Goal: Book appointment/travel/reservation

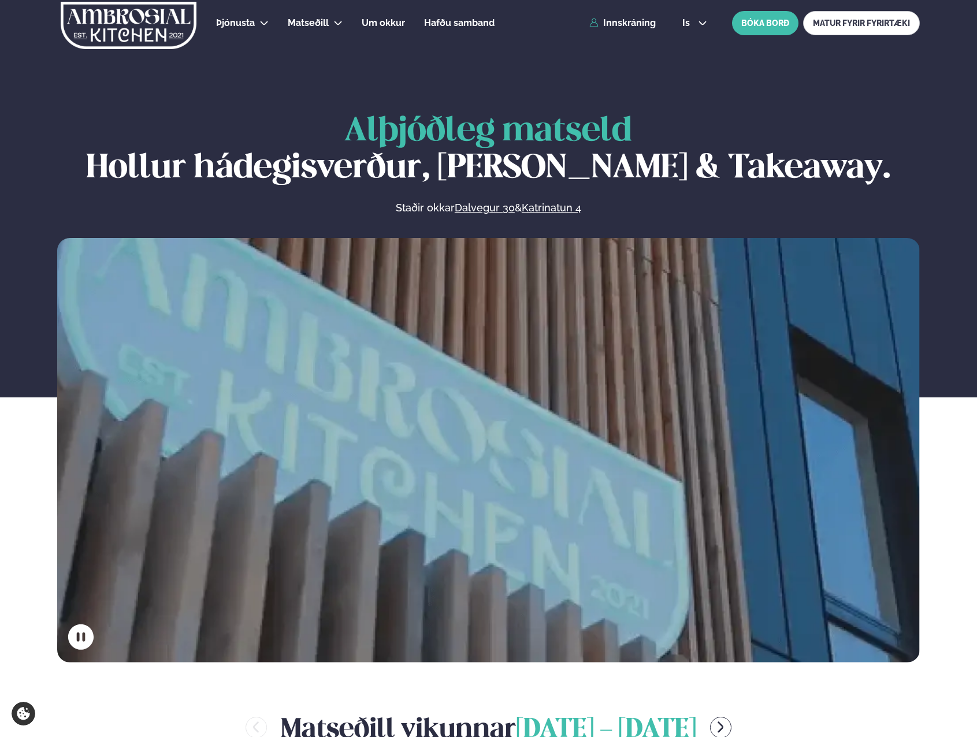
scroll to position [462, 0]
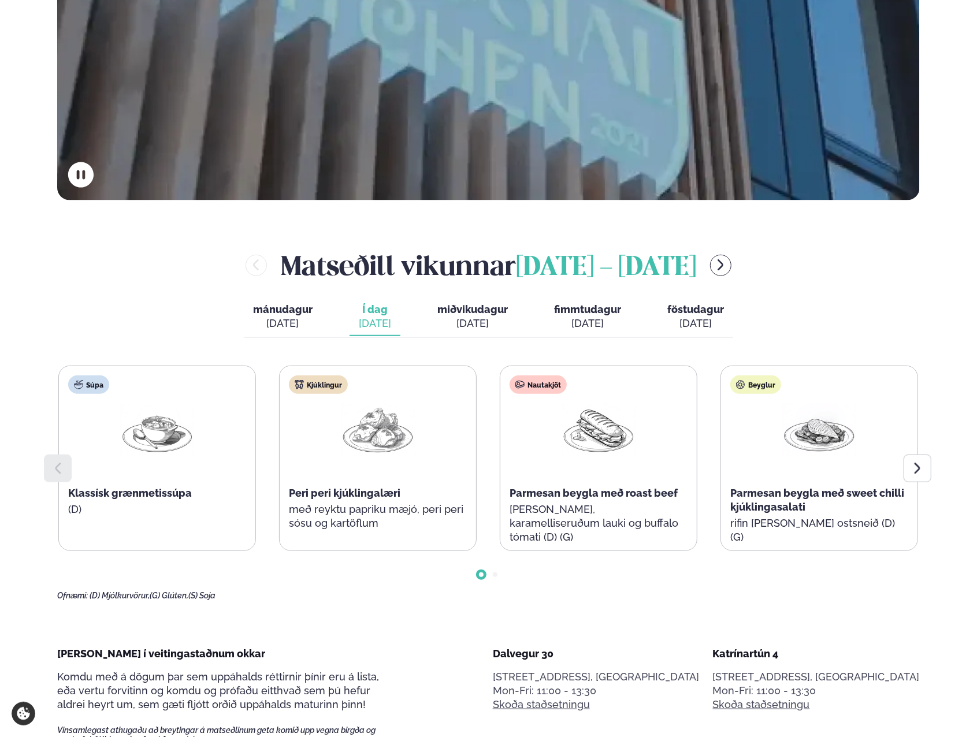
click at [459, 308] on span "miðvikudagur" at bounding box center [472, 309] width 70 height 12
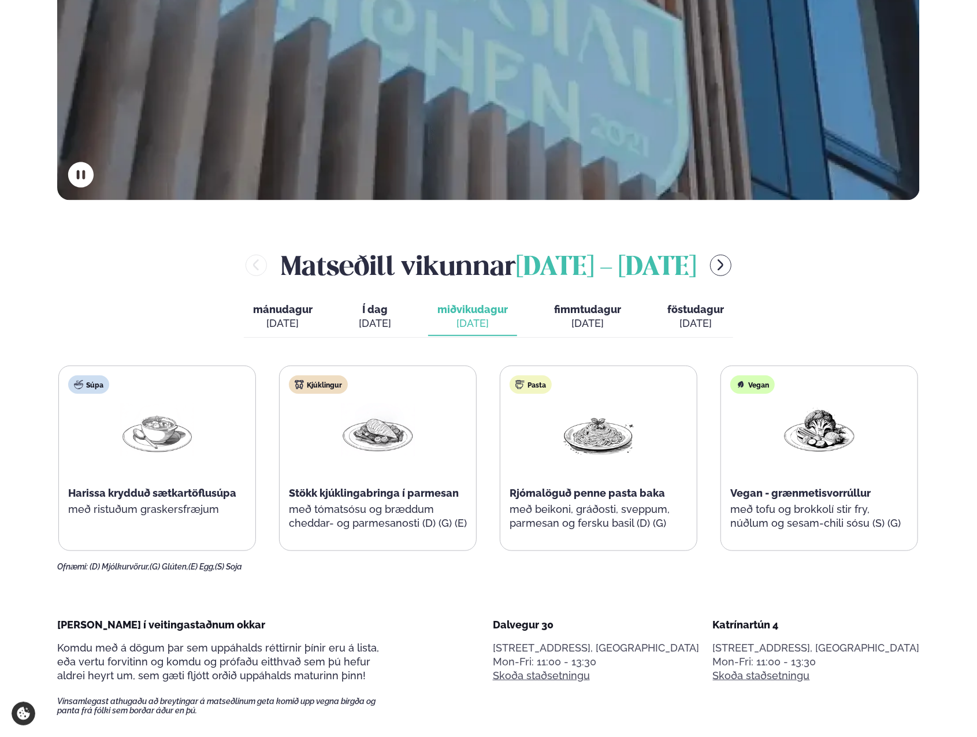
click at [609, 312] on span "fimmtudagur" at bounding box center [587, 309] width 67 height 12
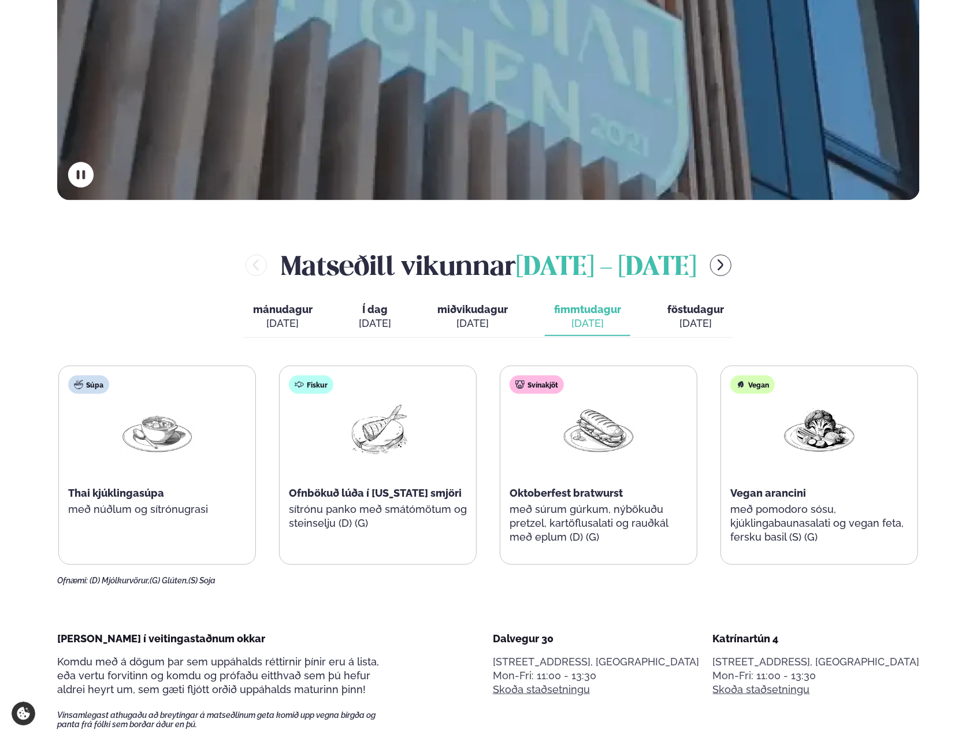
click at [708, 307] on span "föstudagur" at bounding box center [695, 309] width 57 height 12
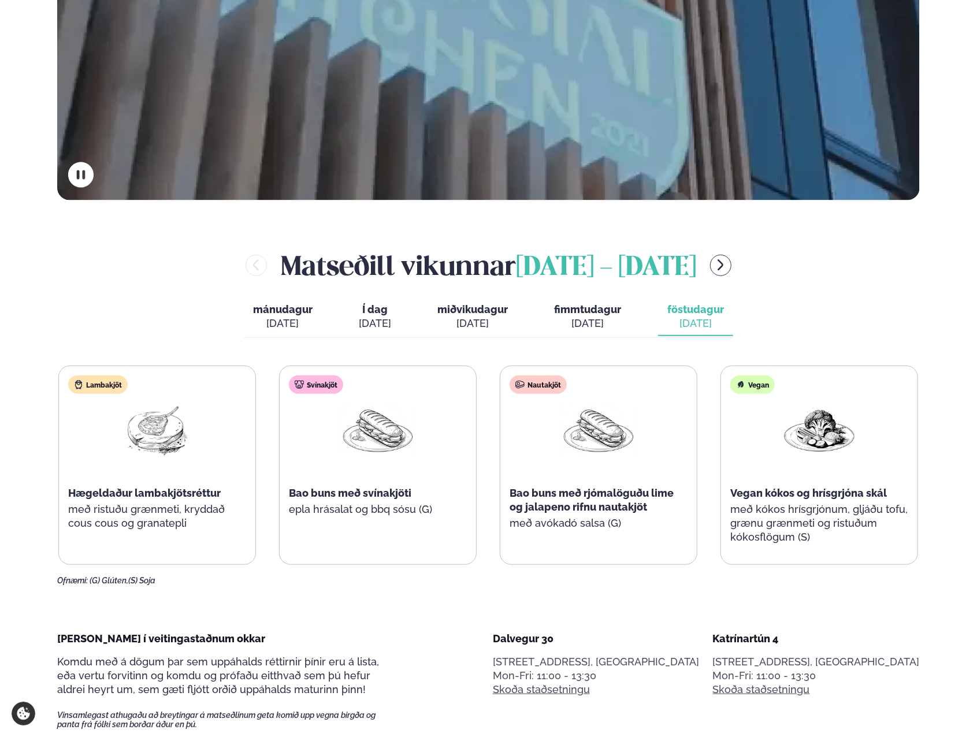
click at [370, 321] on div "[DATE]" at bounding box center [375, 324] width 32 height 14
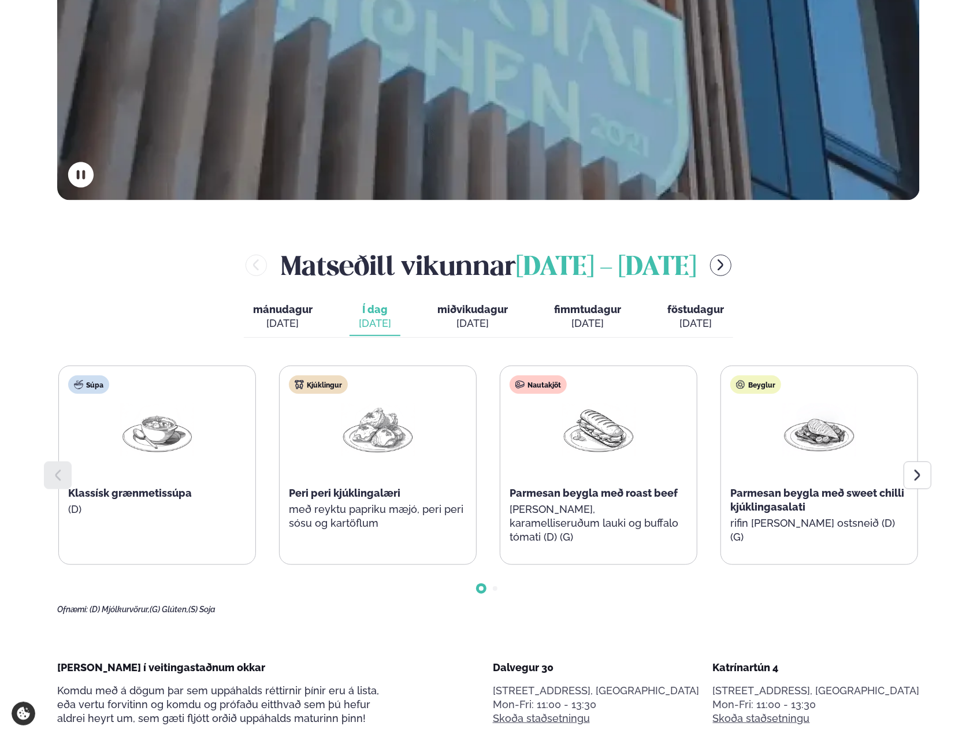
click at [480, 308] on span "miðvikudagur" at bounding box center [472, 309] width 70 height 12
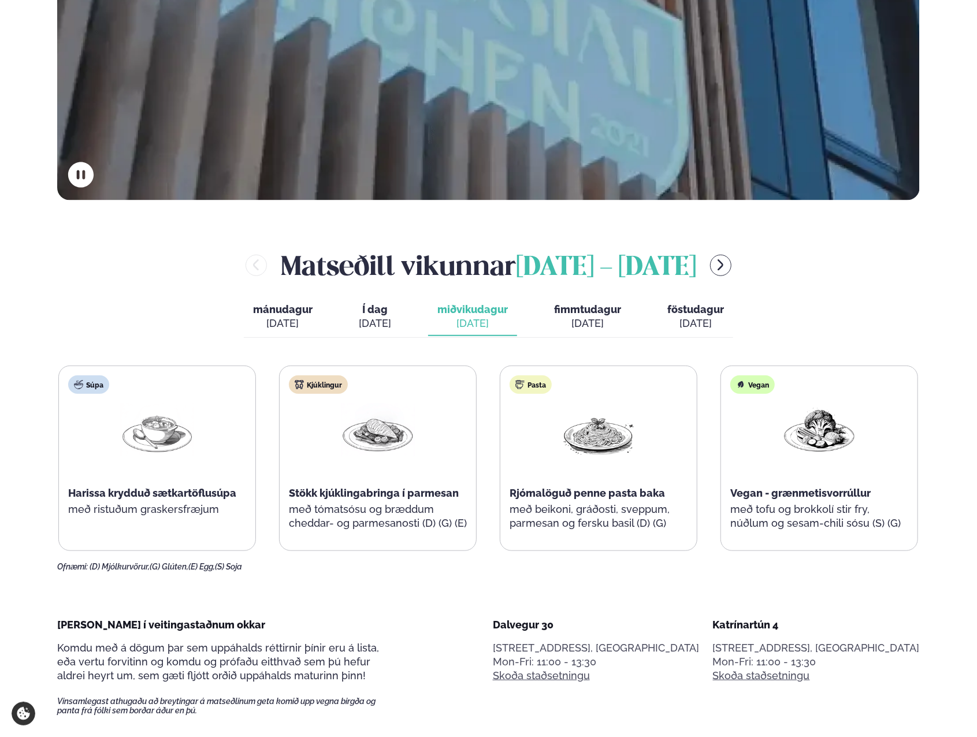
click at [573, 309] on span "fimmtudagur" at bounding box center [587, 309] width 67 height 12
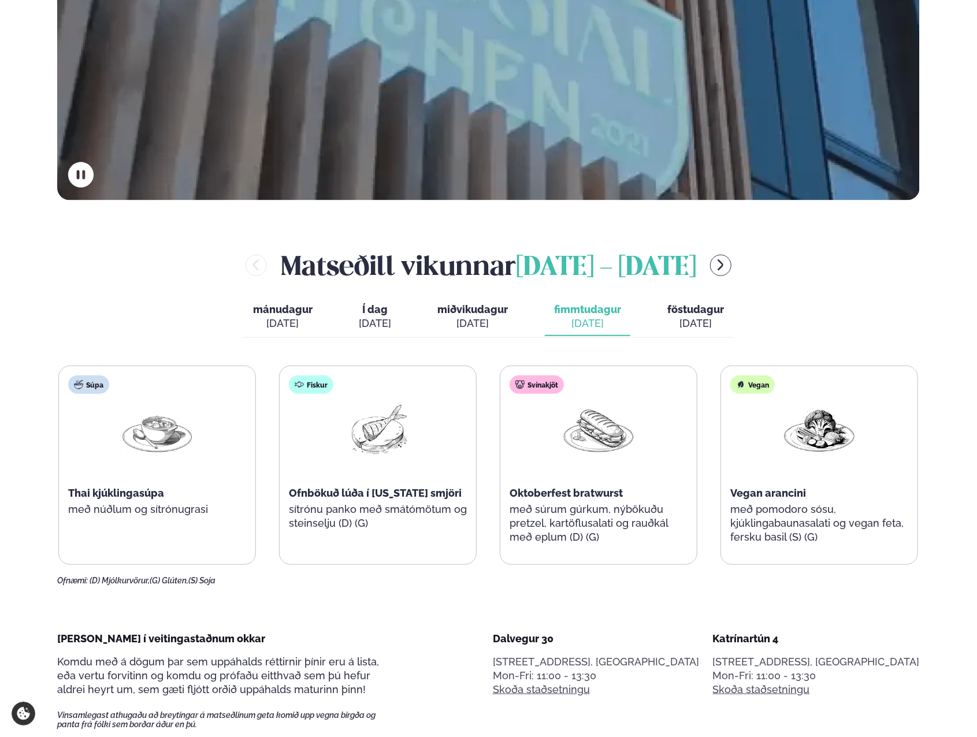
click at [365, 307] on span "Í dag" at bounding box center [375, 310] width 32 height 14
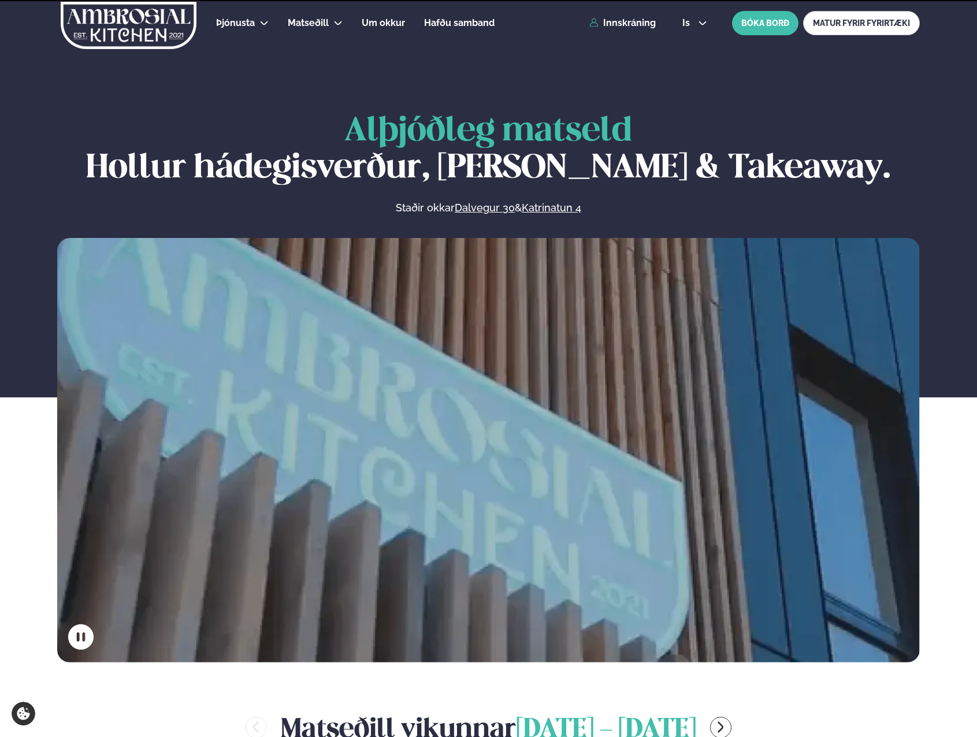
scroll to position [347, 0]
